Goal: Task Accomplishment & Management: Manage account settings

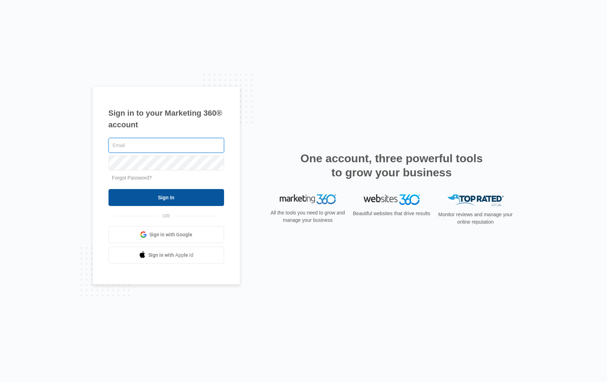
type input "[EMAIL_ADDRESS][PERSON_NAME][DOMAIN_NAME]"
click at [177, 192] on input "Sign In" at bounding box center [167, 197] width 116 height 17
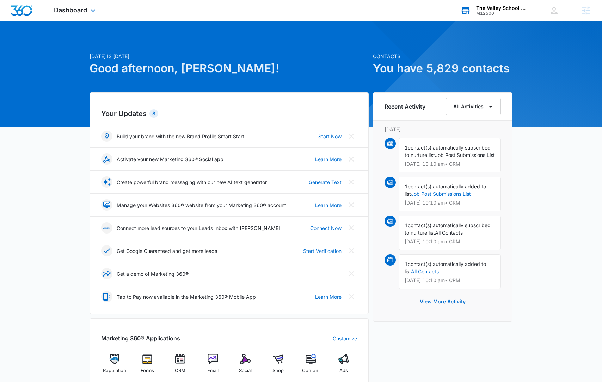
click at [478, 13] on div "M12500" at bounding box center [501, 13] width 51 height 5
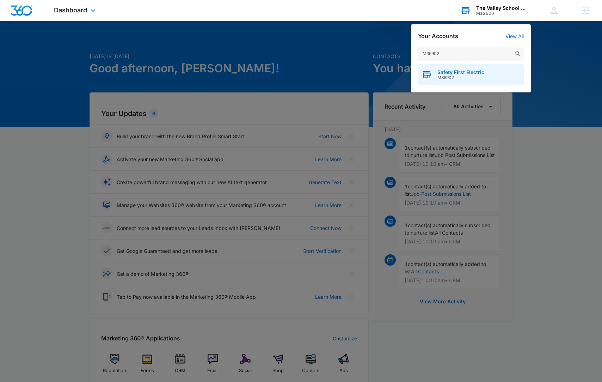
type input "M36902"
click at [469, 73] on span "Safety First Electric" at bounding box center [460, 72] width 47 height 6
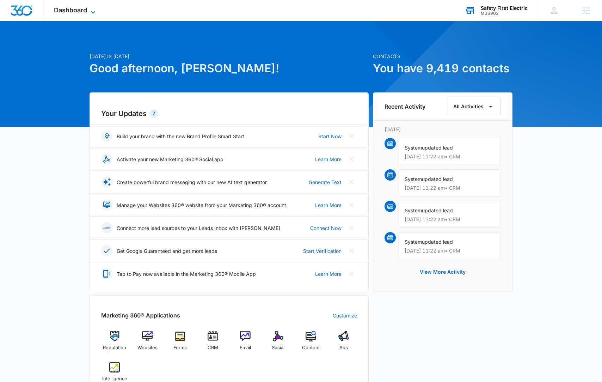
click at [78, 8] on span "Dashboard" at bounding box center [70, 9] width 33 height 7
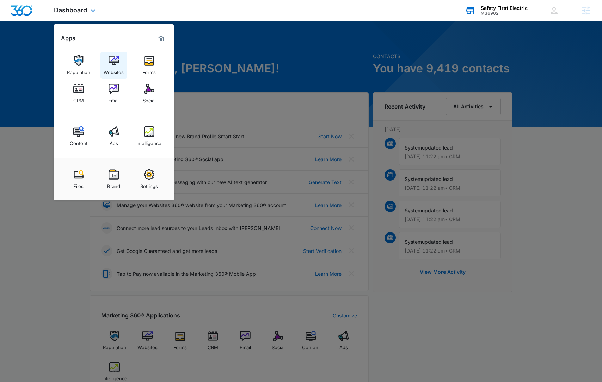
click at [111, 56] on img at bounding box center [114, 60] width 11 height 11
